Goal: Information Seeking & Learning: Learn about a topic

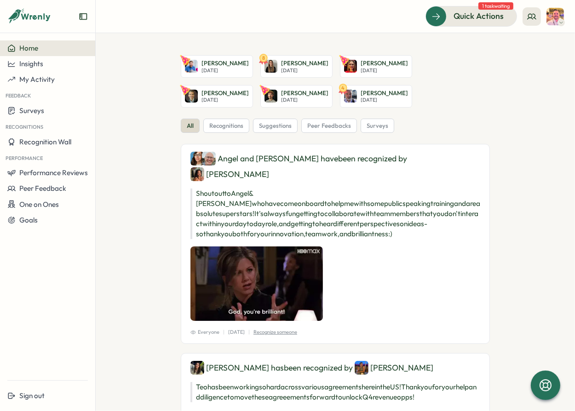
click at [63, 49] on div "Home" at bounding box center [47, 48] width 80 height 8
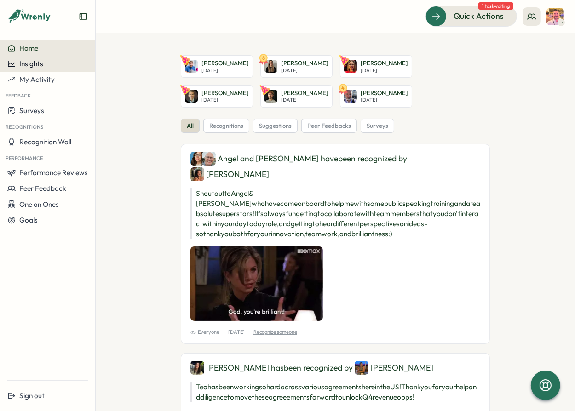
click at [39, 62] on span "Insights" at bounding box center [31, 63] width 24 height 9
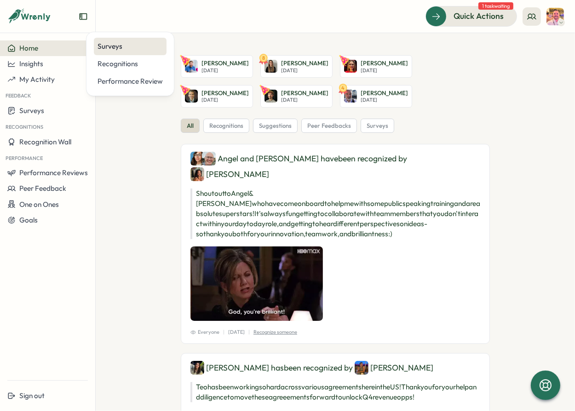
click at [118, 49] on div "Surveys" at bounding box center [130, 46] width 65 height 10
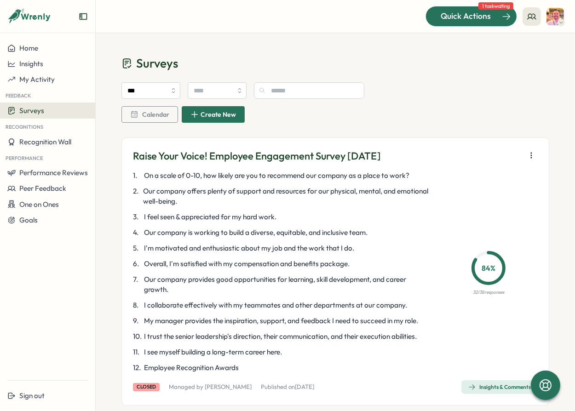
click at [472, 12] on span "Quick Actions" at bounding box center [466, 16] width 50 height 12
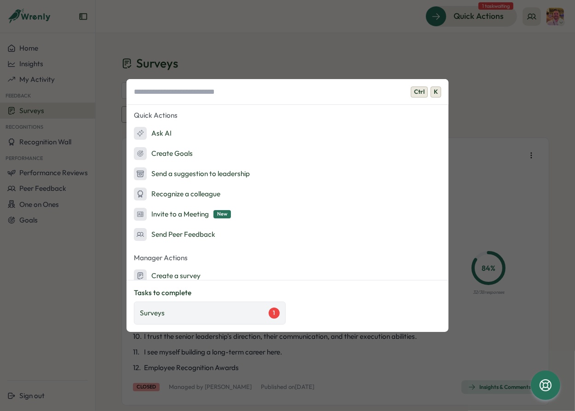
click at [228, 314] on div "Surveys 1" at bounding box center [210, 313] width 140 height 11
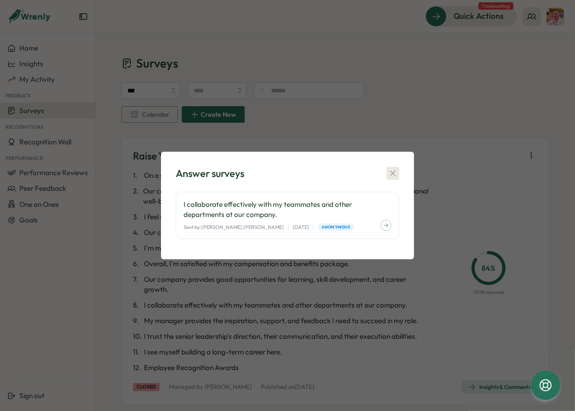
click at [394, 168] on button "button" at bounding box center [392, 173] width 13 height 13
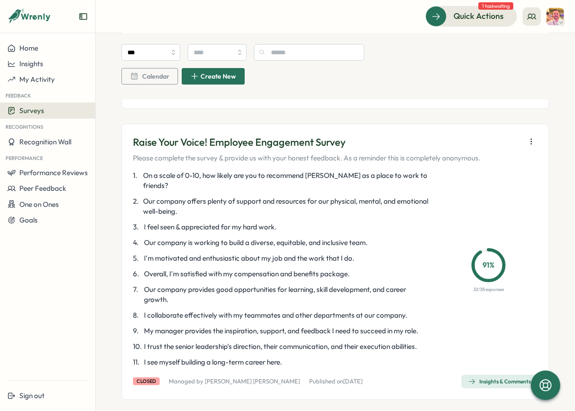
scroll to position [88, 0]
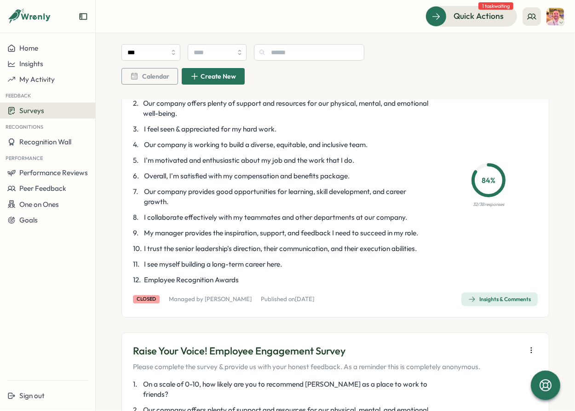
click at [489, 303] on span "Insights & Comments" at bounding box center [499, 299] width 63 height 13
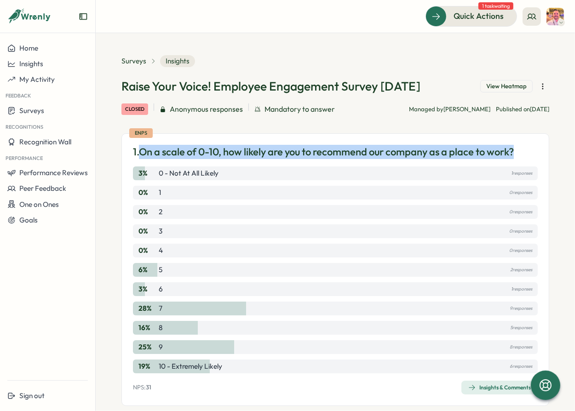
drag, startPoint x: 523, startPoint y: 154, endPoint x: 143, endPoint y: 155, distance: 380.0
click at [143, 155] on div "1. On a scale of 0-10, how likely are you to recommend our company as a place t…" at bounding box center [335, 152] width 405 height 14
copy p "On a scale of 0-10, how likely are you to recommend our company as a place to w…"
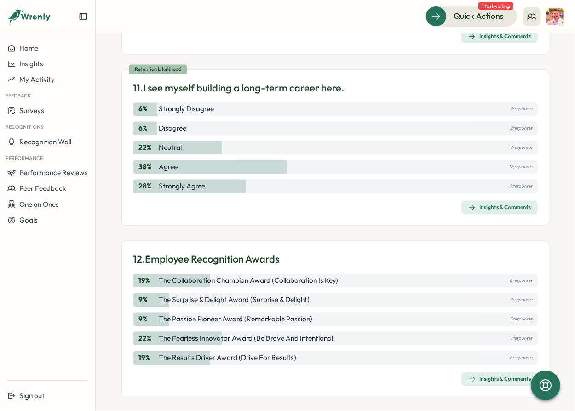
scroll to position [1957, 0]
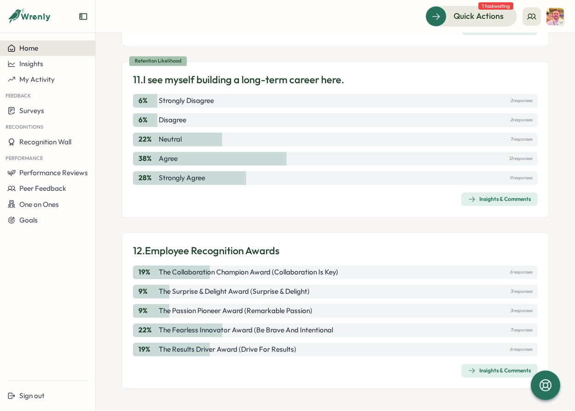
click at [36, 45] on span "Home" at bounding box center [28, 48] width 19 height 9
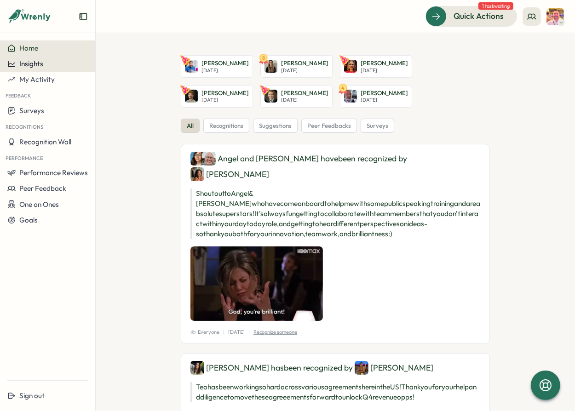
drag, startPoint x: 37, startPoint y: 70, endPoint x: 41, endPoint y: 70, distance: 4.6
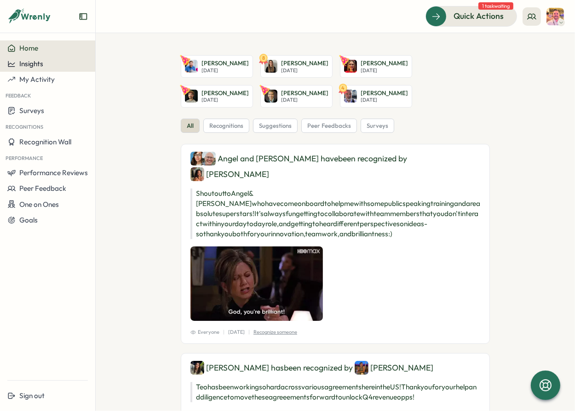
click at [41, 70] on button "Insights" at bounding box center [47, 64] width 95 height 16
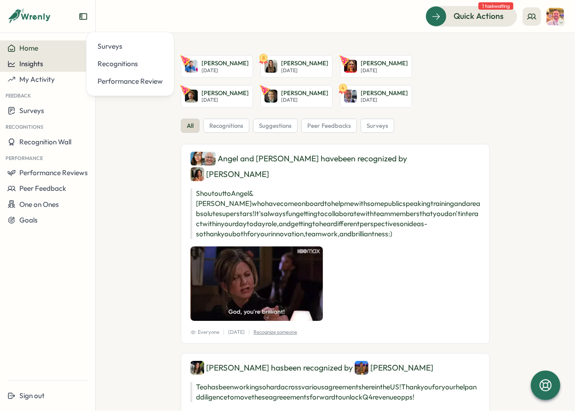
click at [31, 70] on button "Insights" at bounding box center [47, 64] width 95 height 16
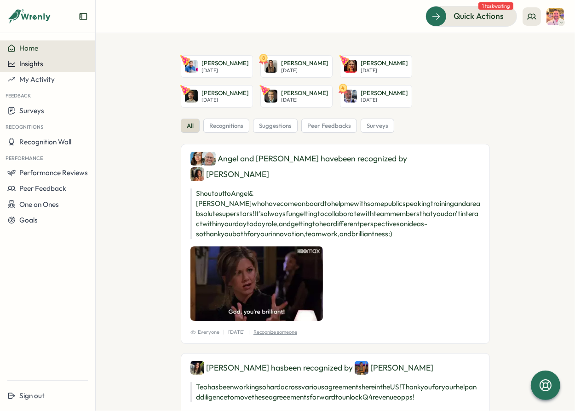
click at [35, 66] on span "Insights" at bounding box center [31, 63] width 24 height 9
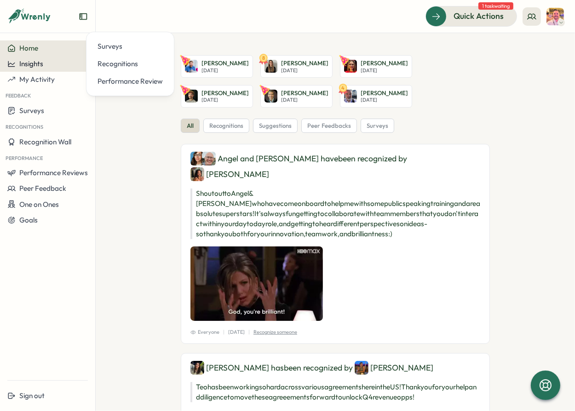
click at [35, 61] on span "Insights" at bounding box center [31, 63] width 24 height 9
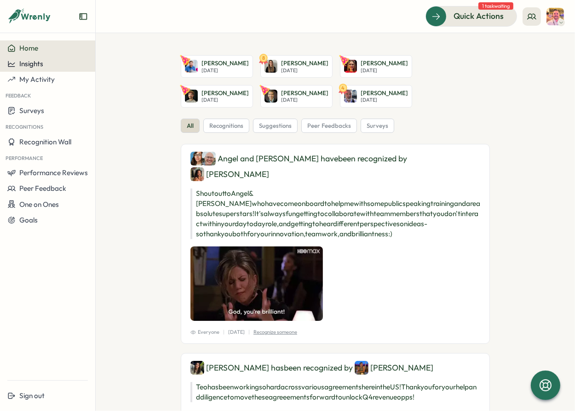
click at [41, 69] on button "Insights" at bounding box center [47, 64] width 95 height 16
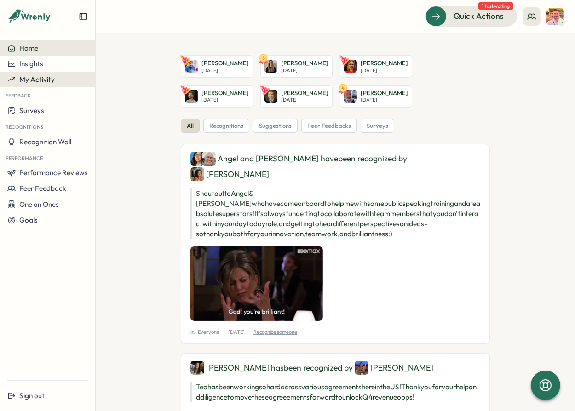
click at [44, 85] on button "My Activity" at bounding box center [47, 80] width 95 height 16
